Goal: Task Accomplishment & Management: Use online tool/utility

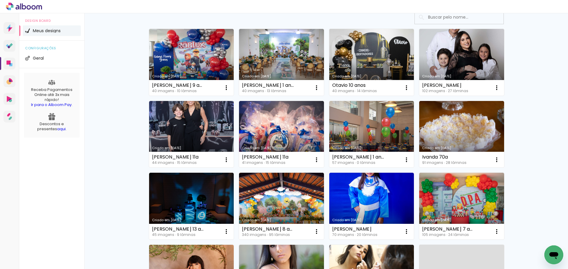
scroll to position [89, 0]
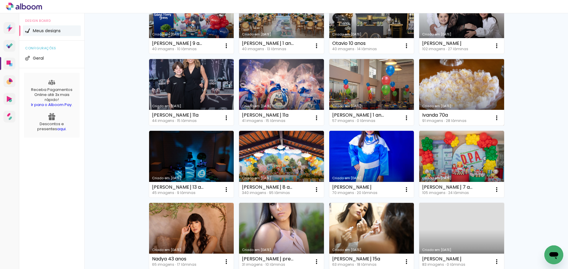
click at [442, 90] on link "Criado em [DATE]" at bounding box center [461, 92] width 85 height 67
